Goal: Information Seeking & Learning: Find specific fact

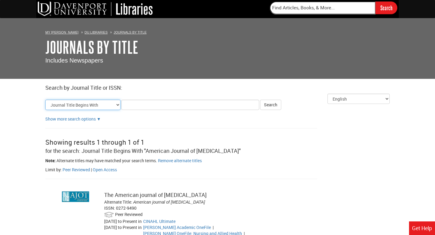
click at [114, 106] on select "Journal Title Begins With Journal Title Equals Journal Title Contains All Words…" at bounding box center [82, 105] width 75 height 10
select select "title_contains"
click at [45, 100] on select "Journal Title Begins With Journal Title Equals Journal Title Contains All Words…" at bounding box center [82, 105] width 75 height 10
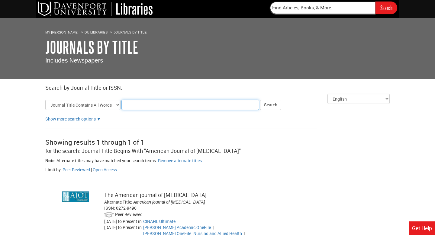
click at [132, 101] on input "Title Search Criteria" at bounding box center [190, 105] width 138 height 10
type input "[MEDICAL_DATA]"
click button "Search" at bounding box center [270, 105] width 21 height 10
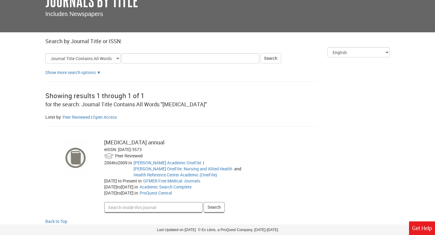
scroll to position [60, 0]
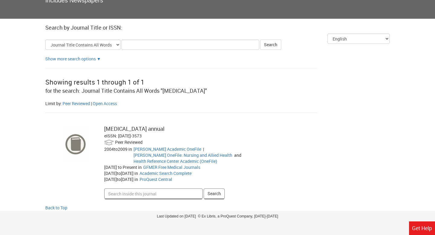
click at [133, 131] on div "[MEDICAL_DATA] annual" at bounding box center [202, 129] width 197 height 8
click at [100, 141] on div "[MEDICAL_DATA] annual eISSN: [DATE]-3573 Peer Reviewed [DATE] to [DATE] in | an…" at bounding box center [203, 162] width 206 height 74
click at [134, 129] on div "[MEDICAL_DATA] annual" at bounding box center [202, 129] width 197 height 8
click at [117, 129] on div "[MEDICAL_DATA] annual" at bounding box center [202, 129] width 197 height 8
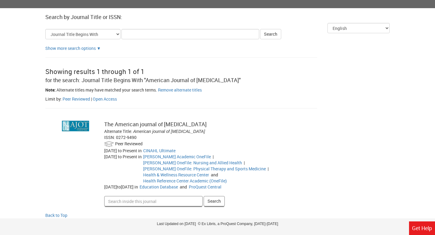
scroll to position [78, 0]
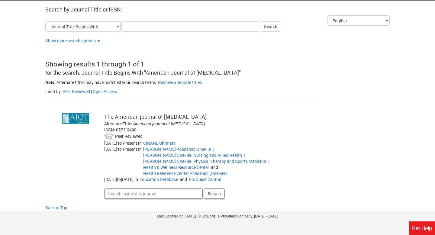
click at [150, 118] on div "The American journal of [MEDICAL_DATA]" at bounding box center [202, 117] width 197 height 8
click at [139, 188] on input "Search inside this journal" at bounding box center [153, 193] width 98 height 10
type input "[MEDICAL_DATA]"
click at [217, 188] on button "Search" at bounding box center [213, 193] width 21 height 10
